Goal: Check status: Check status

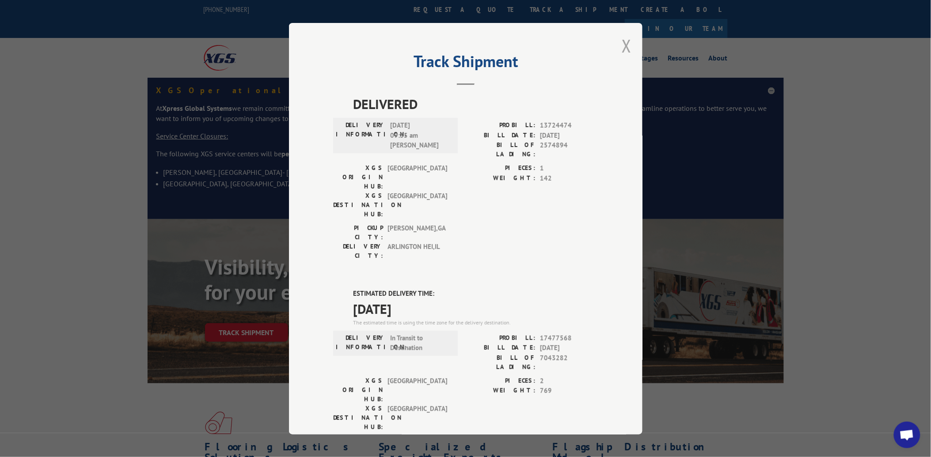
click at [623, 42] on button "Close modal" at bounding box center [627, 45] width 10 height 23
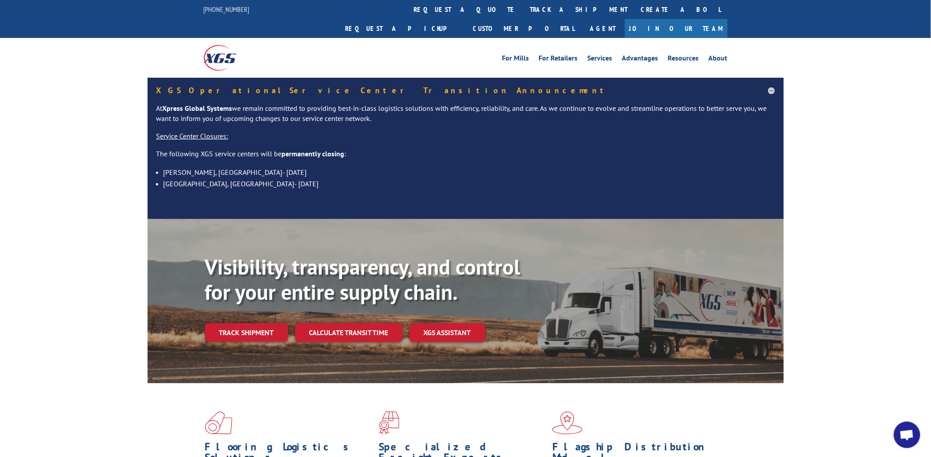
click at [524, 6] on link "track a shipment" at bounding box center [579, 9] width 111 height 19
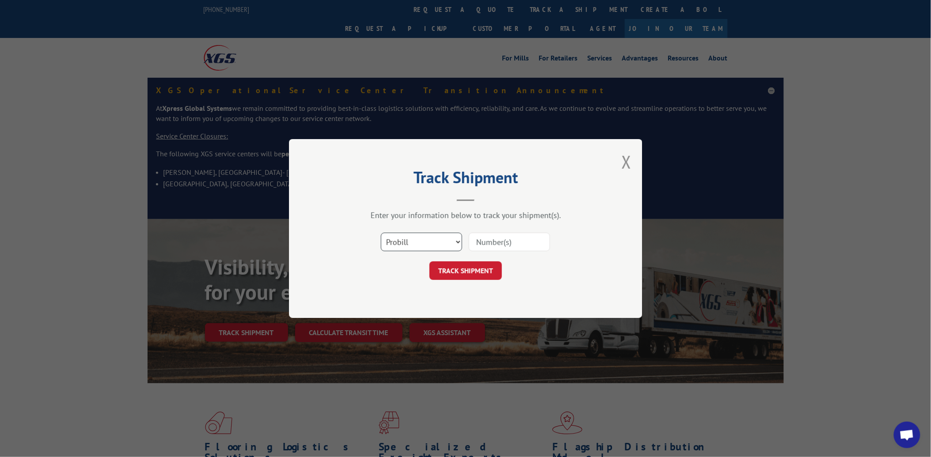
click at [418, 245] on select "Select category... Probill BOL PO" at bounding box center [421, 242] width 81 height 19
select select "po"
click at [381, 233] on select "Select category... Probill BOL PO" at bounding box center [421, 242] width 81 height 19
click at [487, 245] on input at bounding box center [509, 242] width 81 height 19
paste input "44533486"
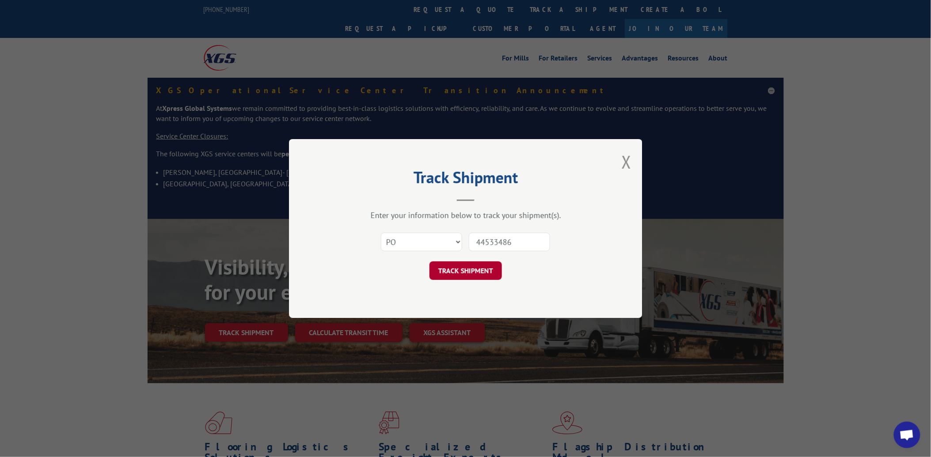
type input "44533486"
click at [482, 262] on button "TRACK SHIPMENT" at bounding box center [466, 271] width 72 height 19
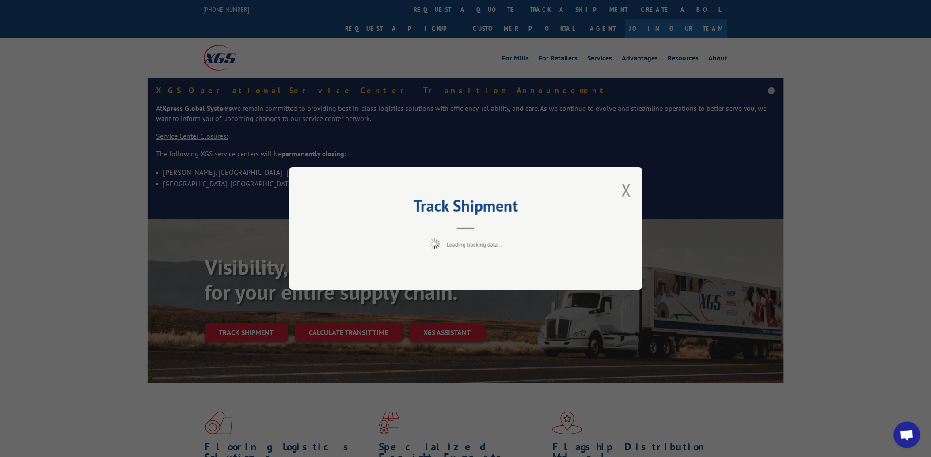
click at [481, 272] on div "Track Shipment Loading tracking data..." at bounding box center [466, 228] width 354 height 122
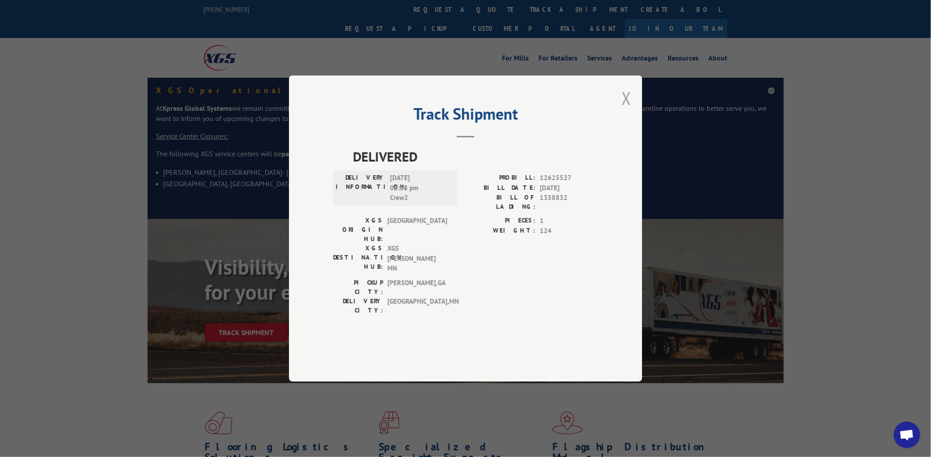
click at [622, 110] on button "Close modal" at bounding box center [627, 98] width 10 height 23
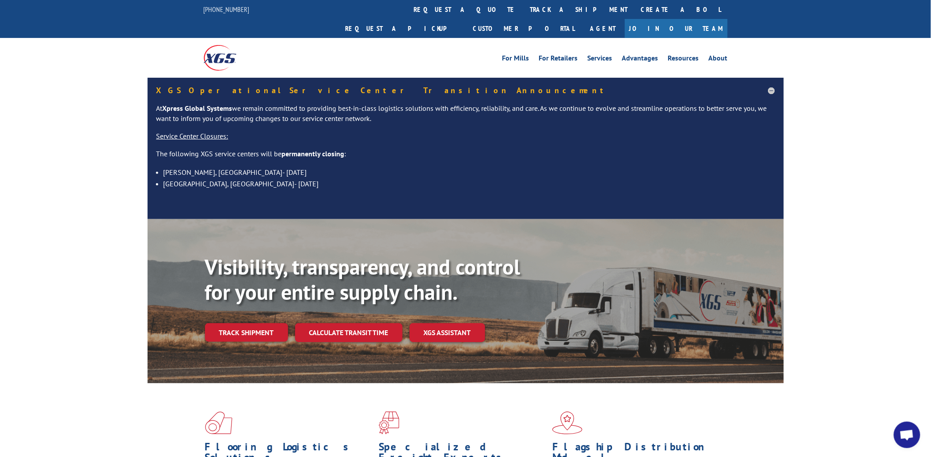
click at [524, 5] on link "track a shipment" at bounding box center [579, 9] width 111 height 19
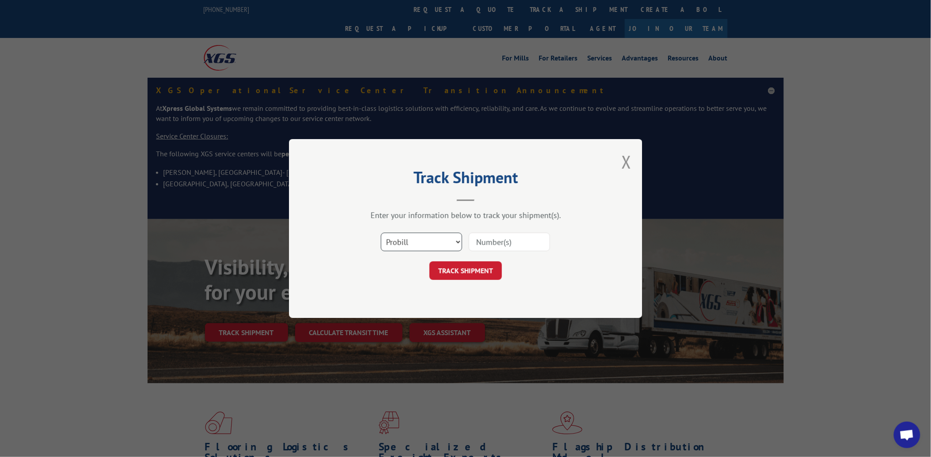
click at [420, 240] on select "Select category... Probill BOL PO" at bounding box center [421, 242] width 81 height 19
select select "po"
click at [381, 233] on select "Select category... Probill BOL PO" at bounding box center [421, 242] width 81 height 19
click at [479, 251] on input at bounding box center [509, 242] width 81 height 19
paste input "21535984"
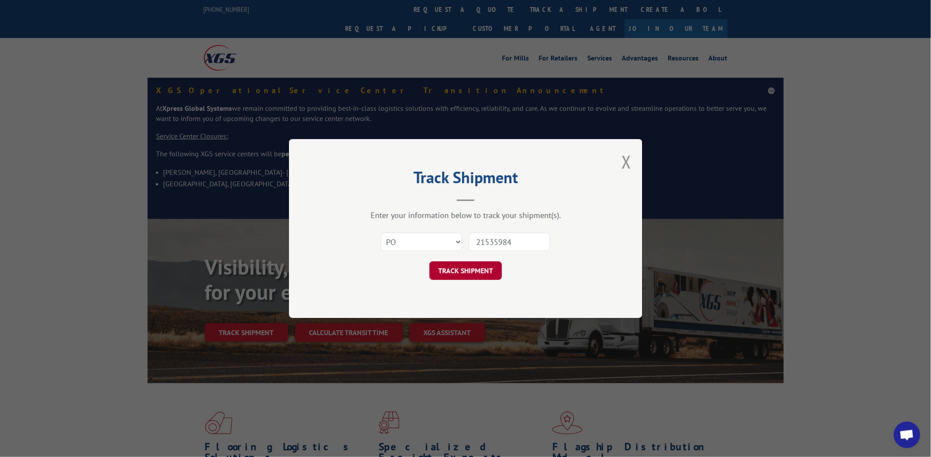
type input "21535984"
click at [479, 277] on button "TRACK SHIPMENT" at bounding box center [466, 271] width 72 height 19
